Goal: Task Accomplishment & Management: Use online tool/utility

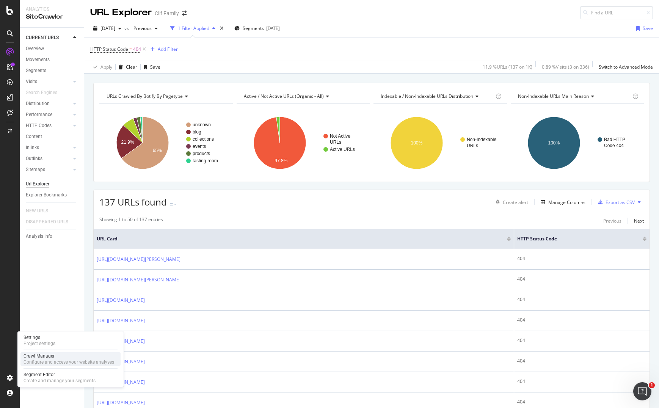
click at [35, 361] on div "Configure and access your website analyses" at bounding box center [69, 362] width 91 height 6
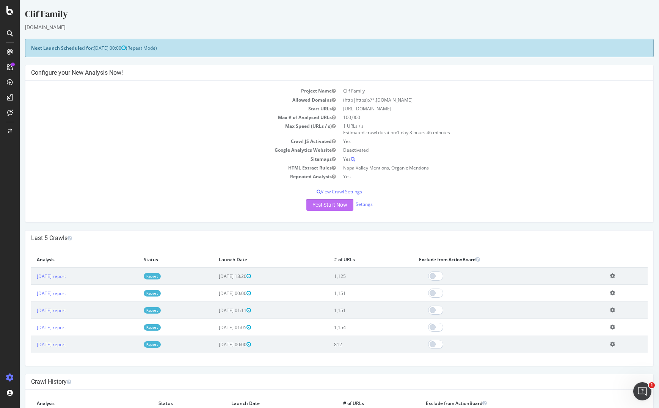
click at [333, 210] on button "Yes! Start Now" at bounding box center [329, 205] width 47 height 12
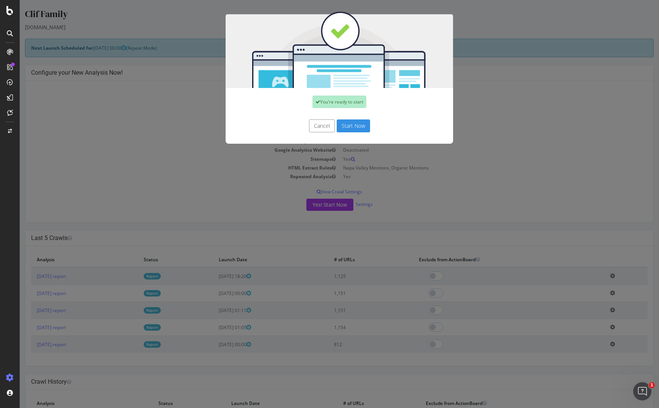
click at [351, 127] on button "Start Now" at bounding box center [353, 125] width 33 height 13
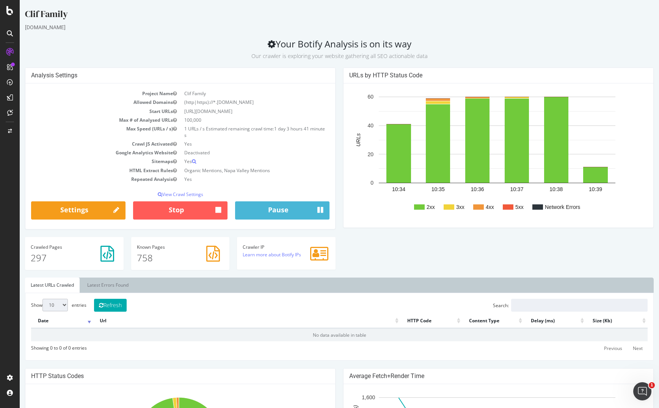
click at [635, 278] on ul "Latest URLs Crawled Latest Errors Found" at bounding box center [339, 285] width 629 height 15
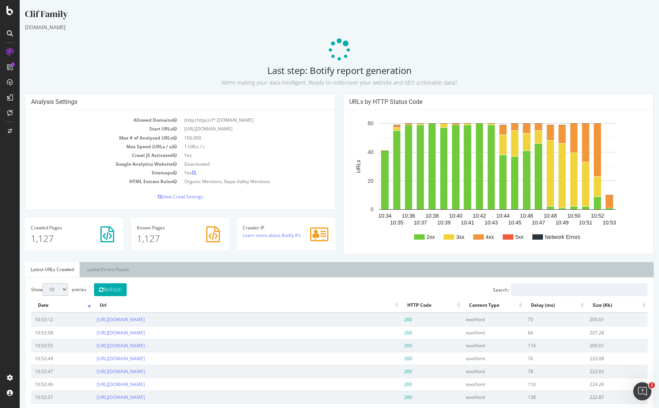
click at [622, 99] on h4 "URLs by HTTP Status Code" at bounding box center [498, 102] width 298 height 8
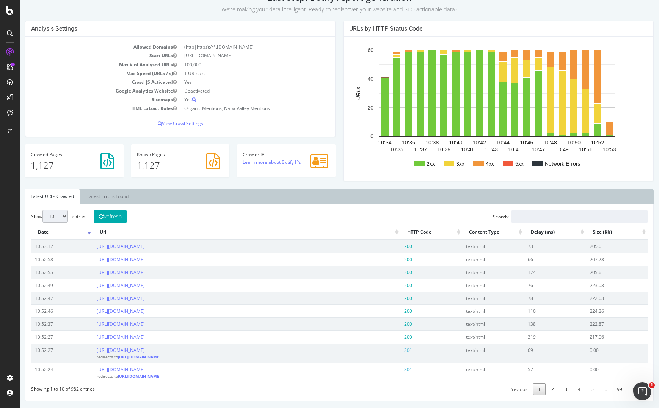
scroll to position [76, 0]
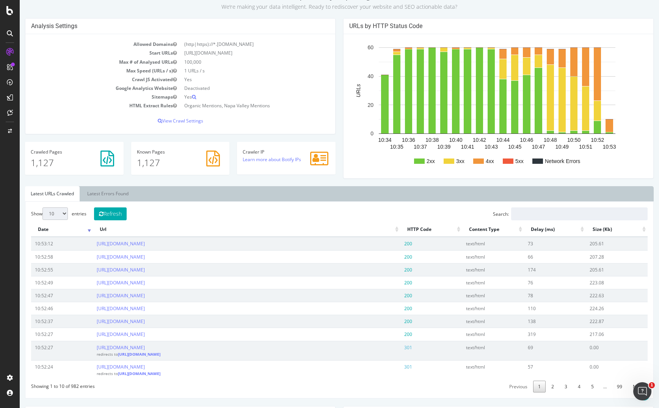
click at [73, 195] on link "Latest URLs Crawled" at bounding box center [52, 193] width 55 height 15
click at [94, 193] on link "Latest Errors Found" at bounding box center [108, 193] width 53 height 15
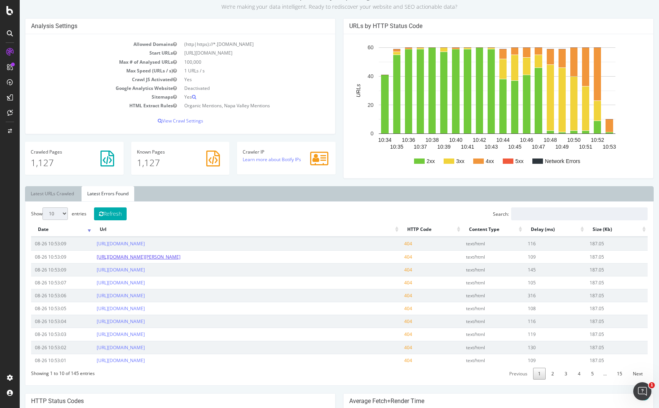
click at [181, 257] on link "[URL][DOMAIN_NAME][PERSON_NAME]" at bounding box center [139, 257] width 84 height 6
